Goal: Navigation & Orientation: Find specific page/section

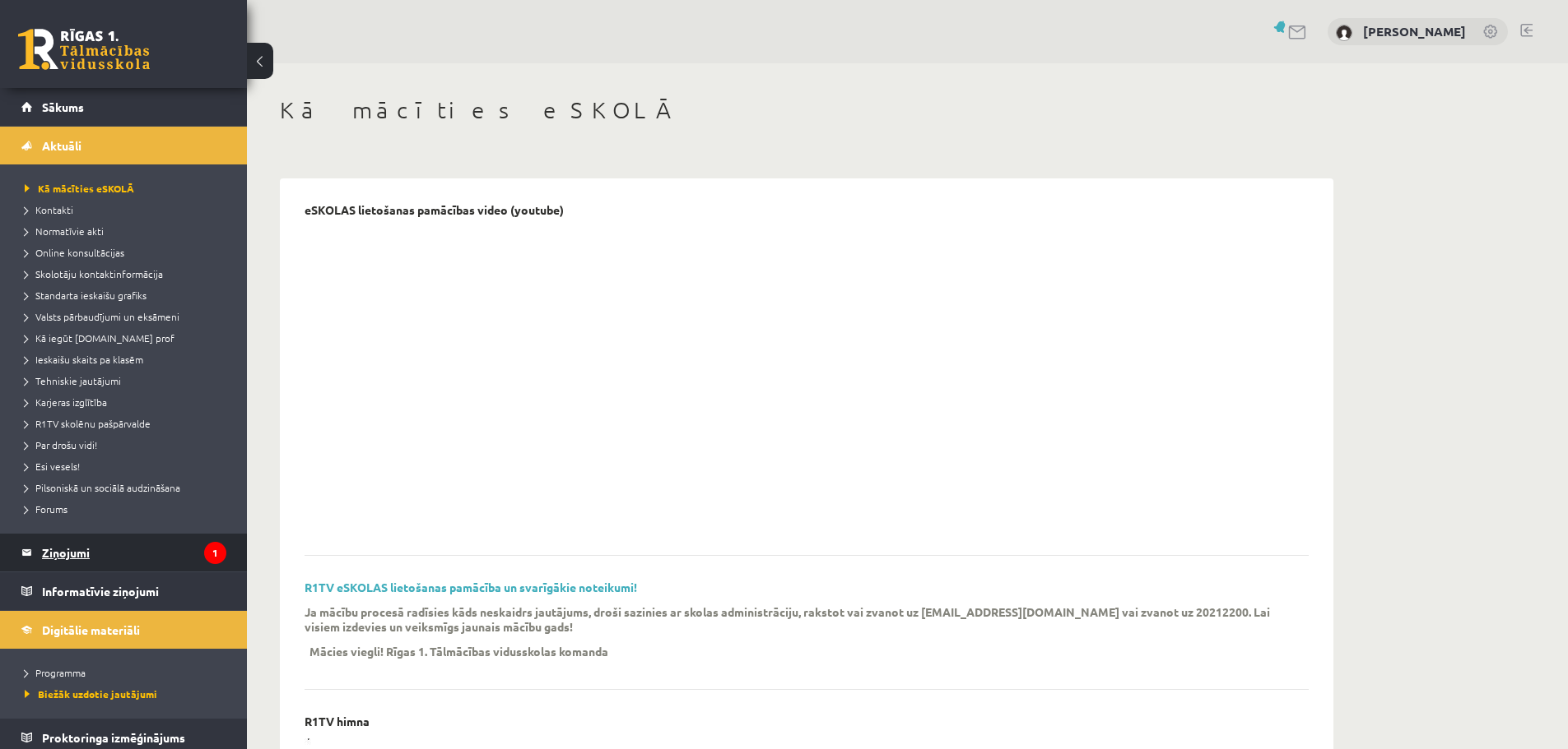
click at [103, 542] on legend "Ziņojumi 1" at bounding box center [134, 552] width 185 height 38
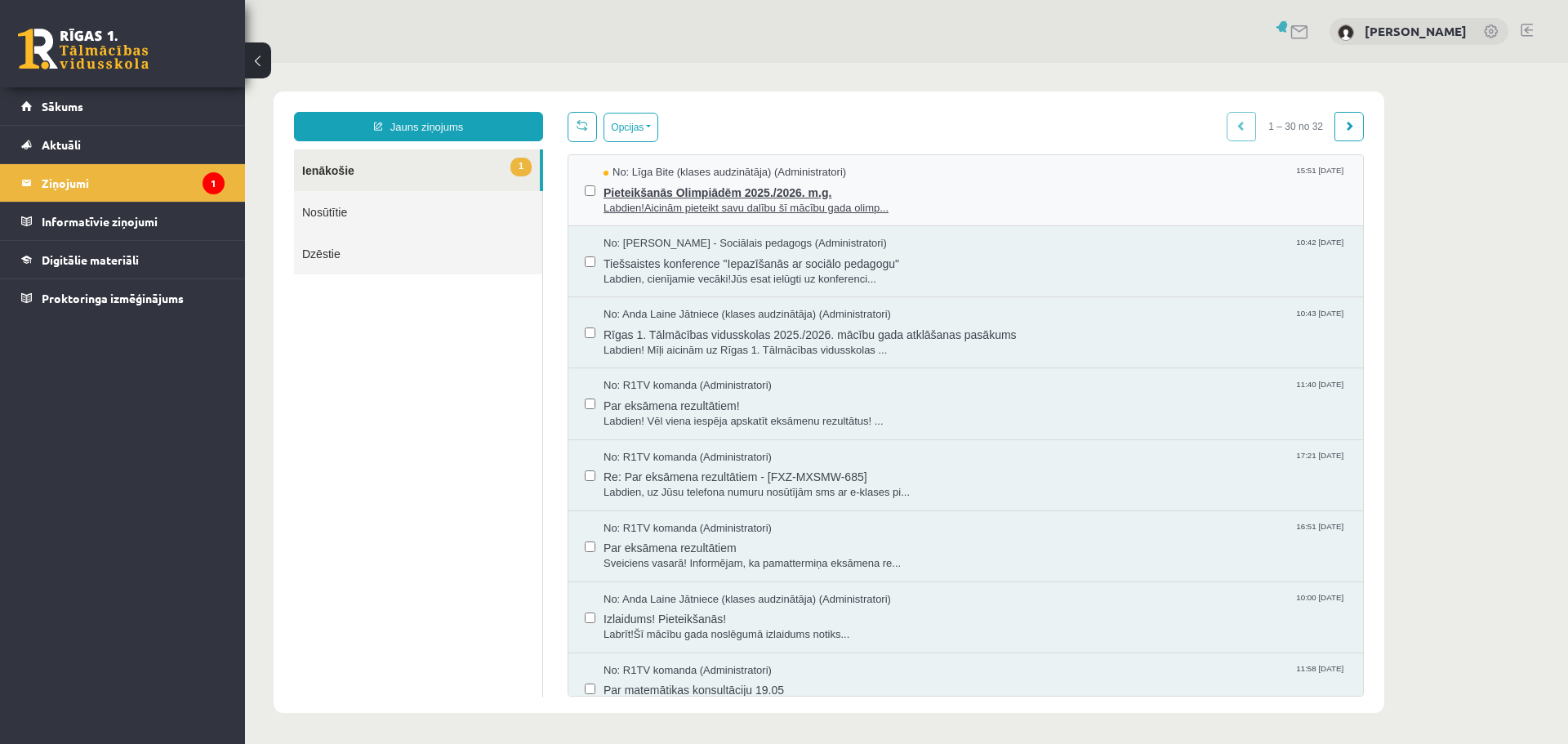
click at [705, 195] on span "Pieteikšanās Olimpiādēm 2025./2026. m.g." at bounding box center [975, 191] width 744 height 20
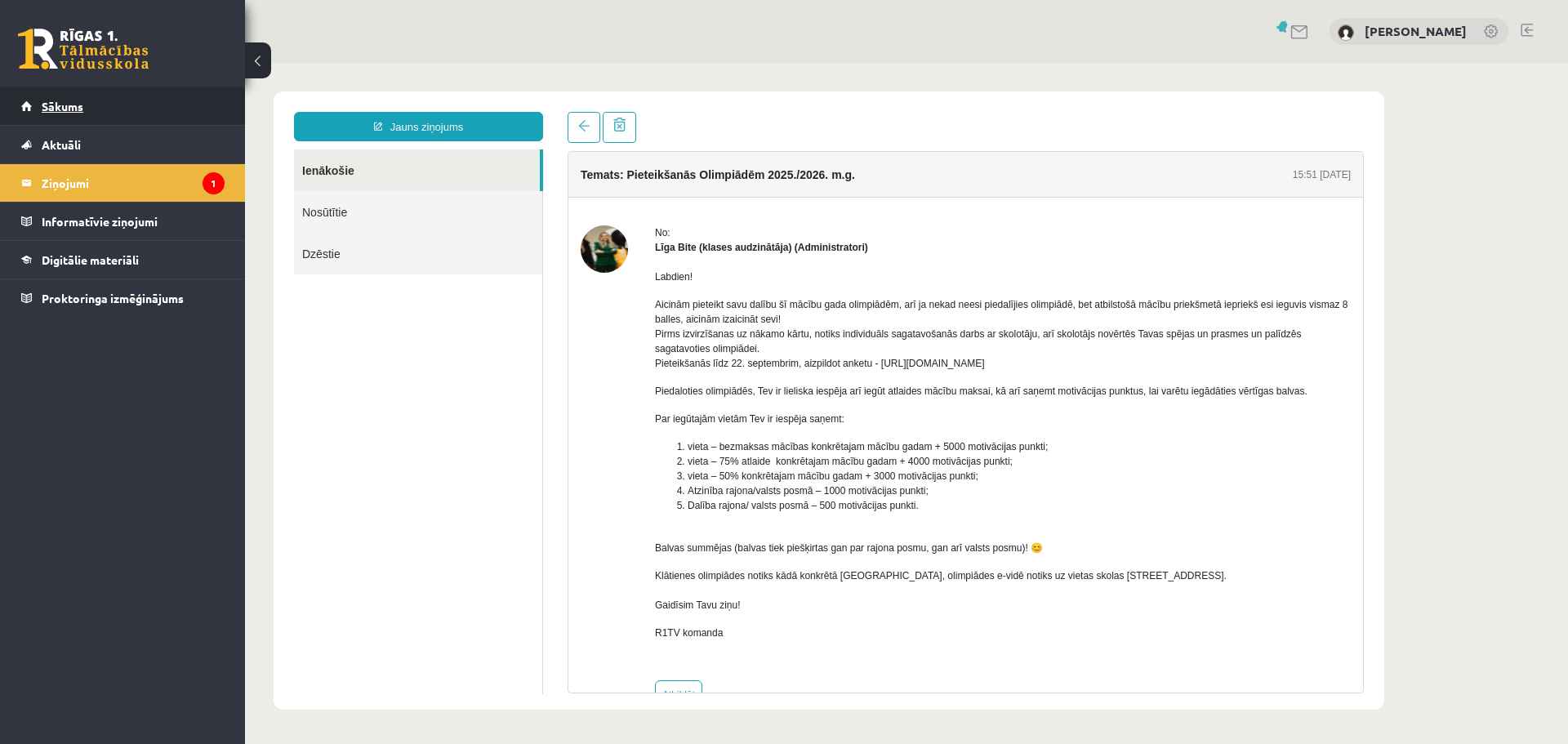
click at [60, 101] on span "Sākums" at bounding box center [62, 106] width 41 height 15
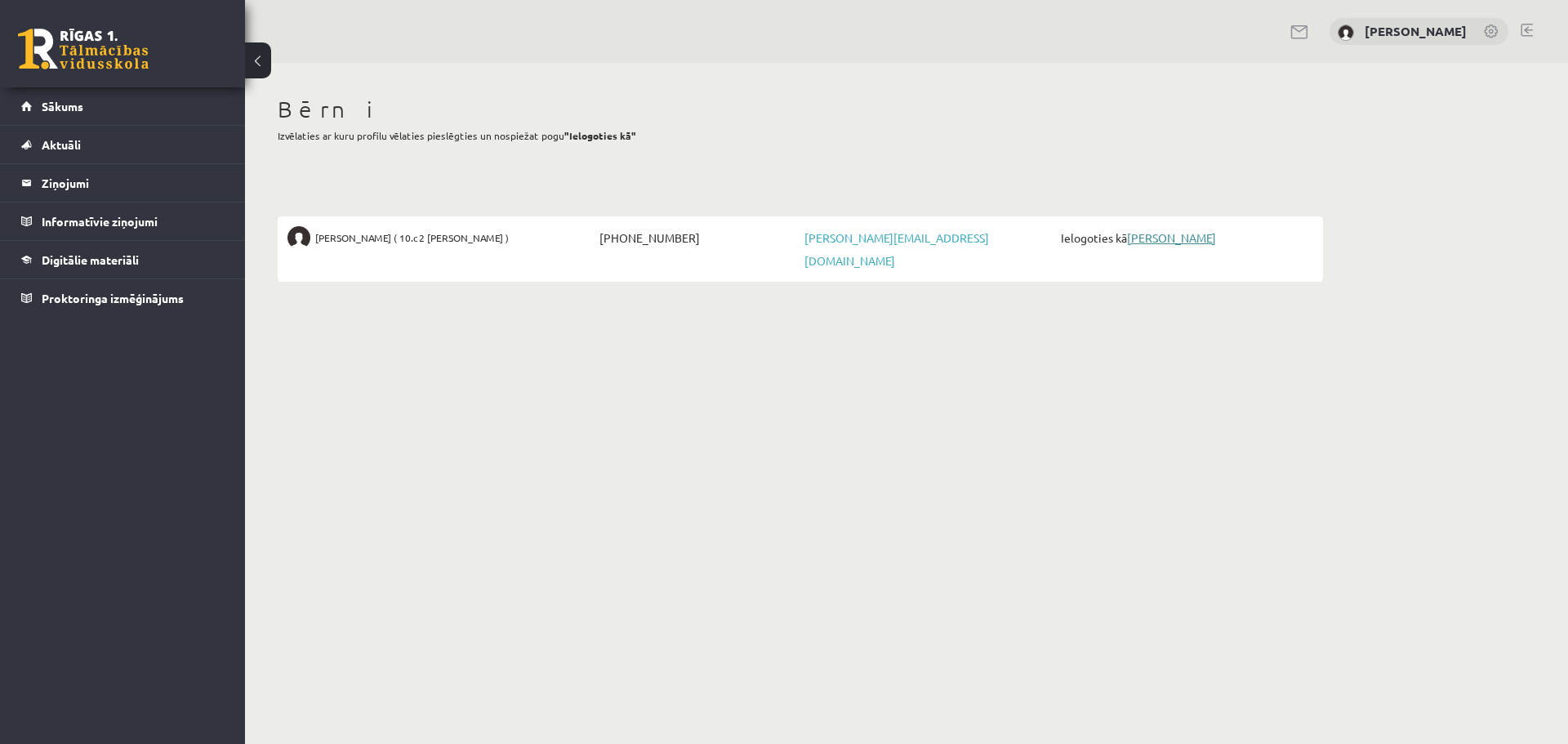
click at [1170, 232] on link "[PERSON_NAME]" at bounding box center [1171, 238] width 89 height 15
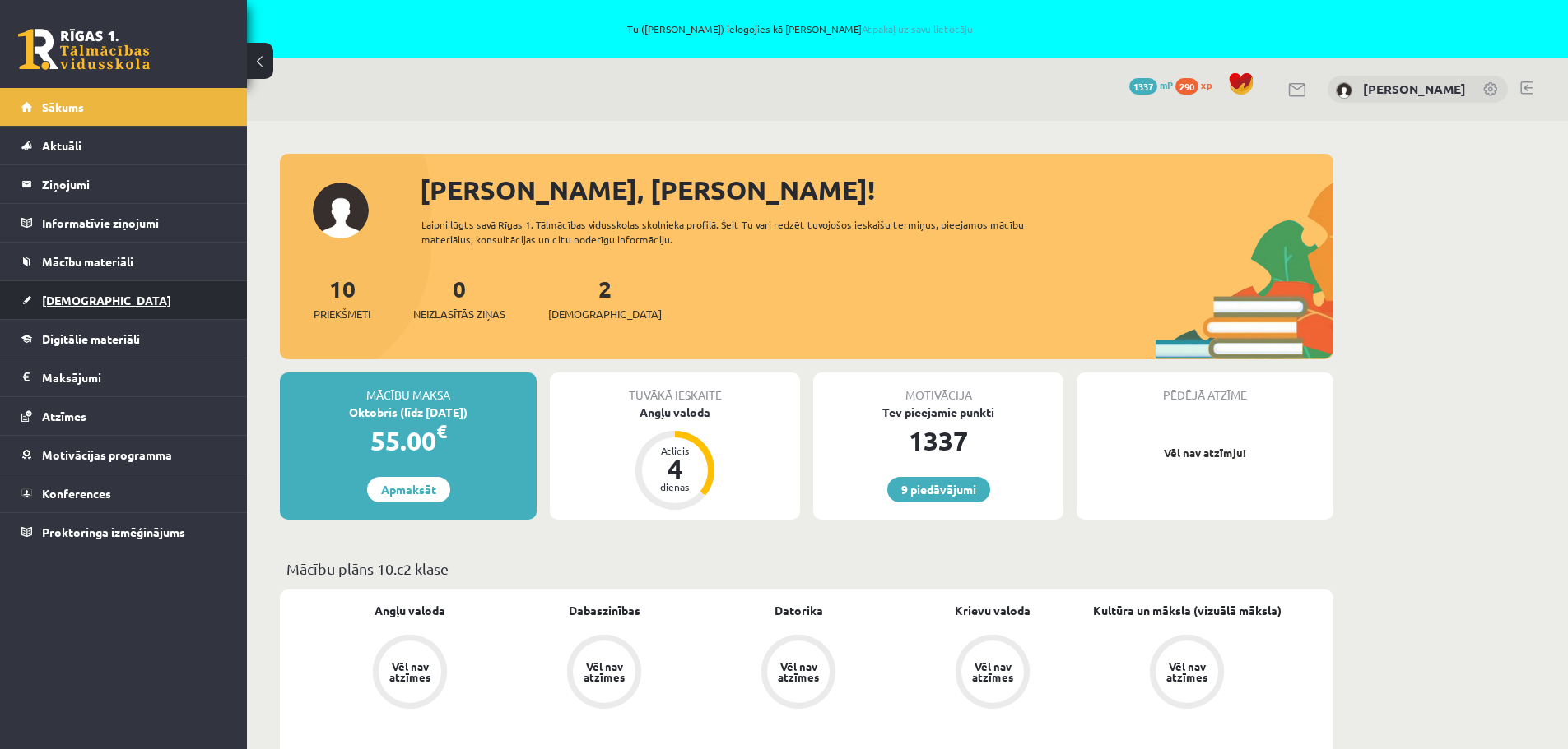
click at [71, 307] on link "[DEMOGRAPHIC_DATA]" at bounding box center [123, 300] width 205 height 38
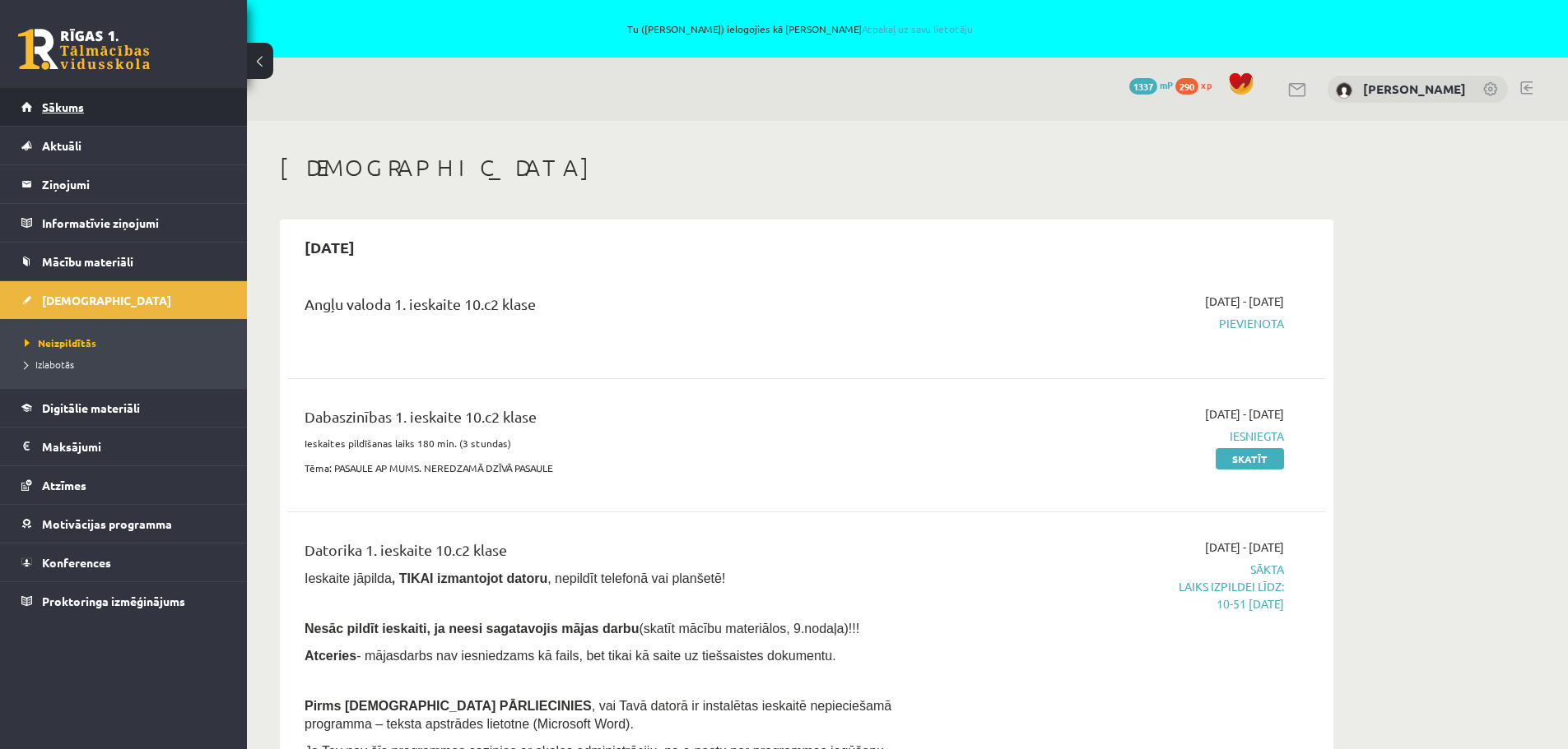
click at [73, 108] on span "Sākums" at bounding box center [62, 107] width 42 height 15
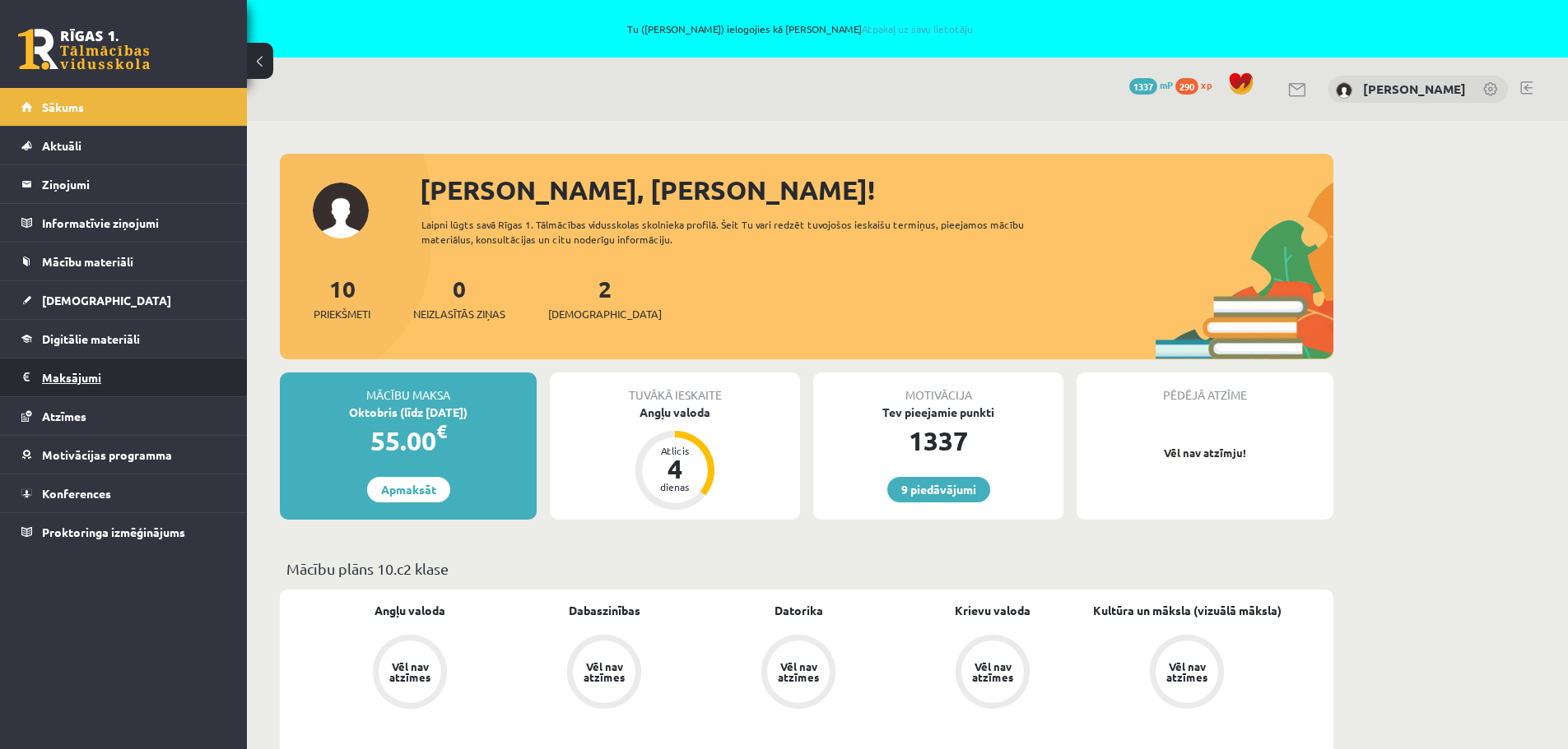
click at [72, 383] on legend "Maksājumi 0" at bounding box center [134, 377] width 185 height 38
